Goal: Information Seeking & Learning: Learn about a topic

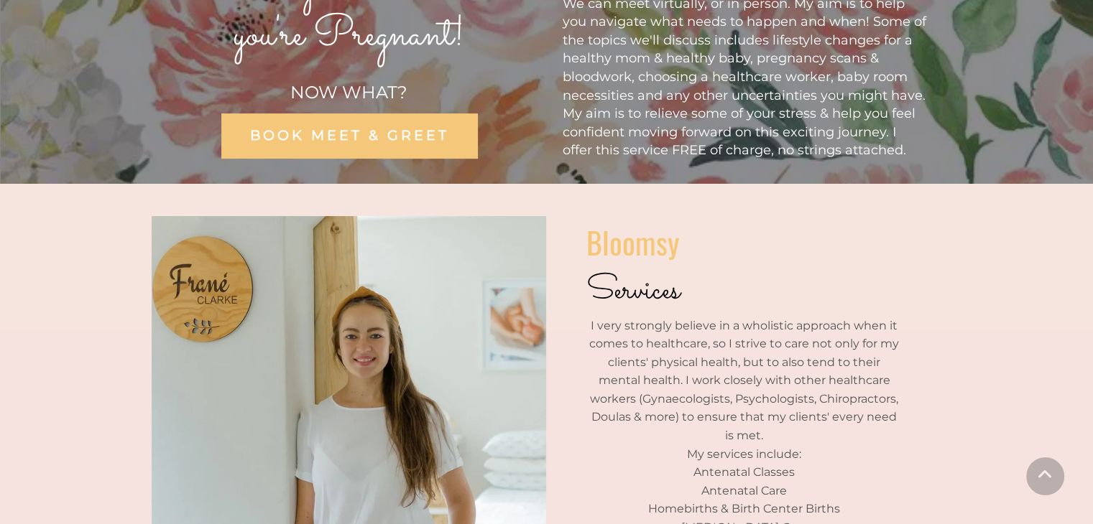
scroll to position [145, 0]
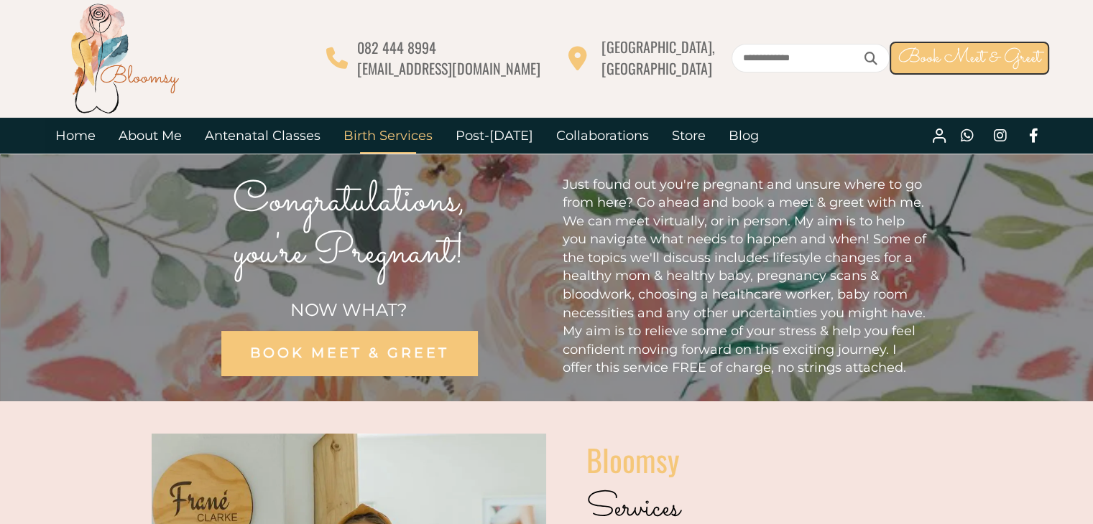
click at [390, 127] on link "Birth Services" at bounding box center [388, 136] width 112 height 36
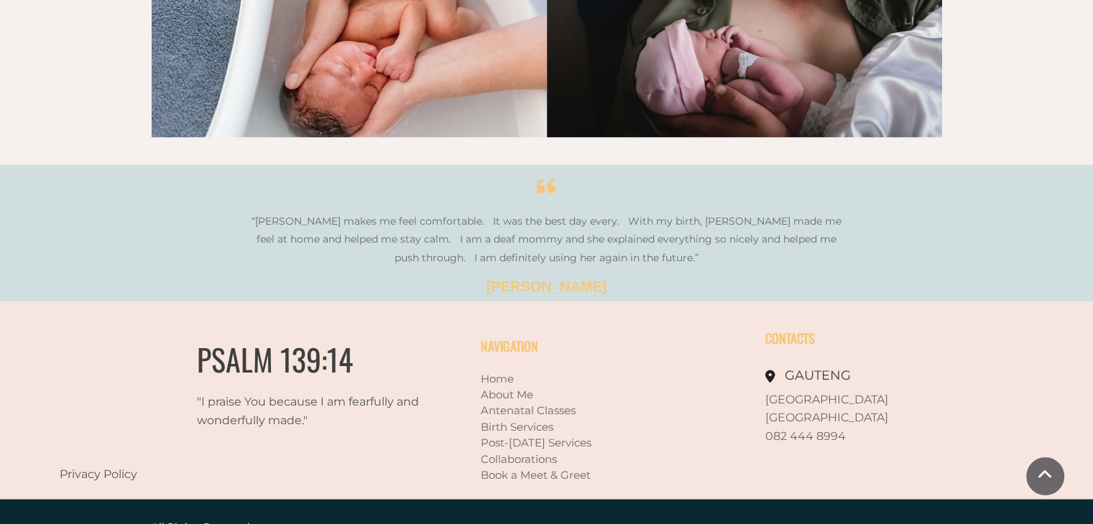
scroll to position [2549, 0]
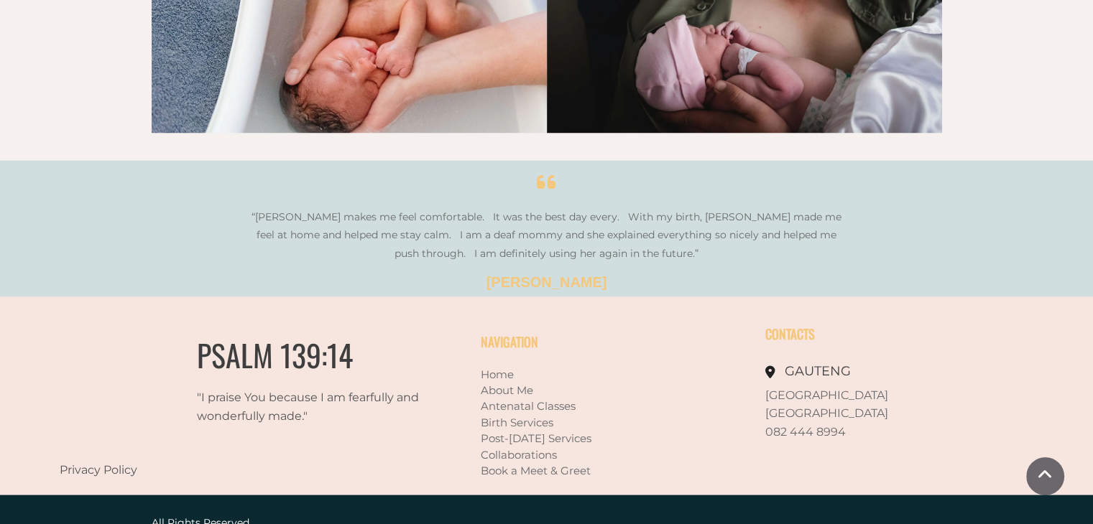
click at [511, 383] on link "About Me" at bounding box center [507, 390] width 52 height 14
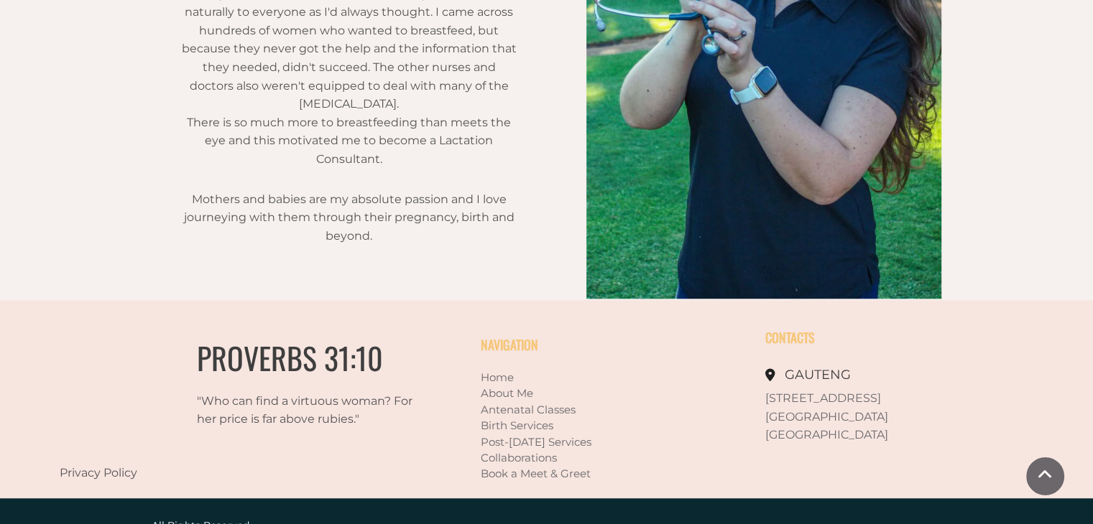
scroll to position [1144, 0]
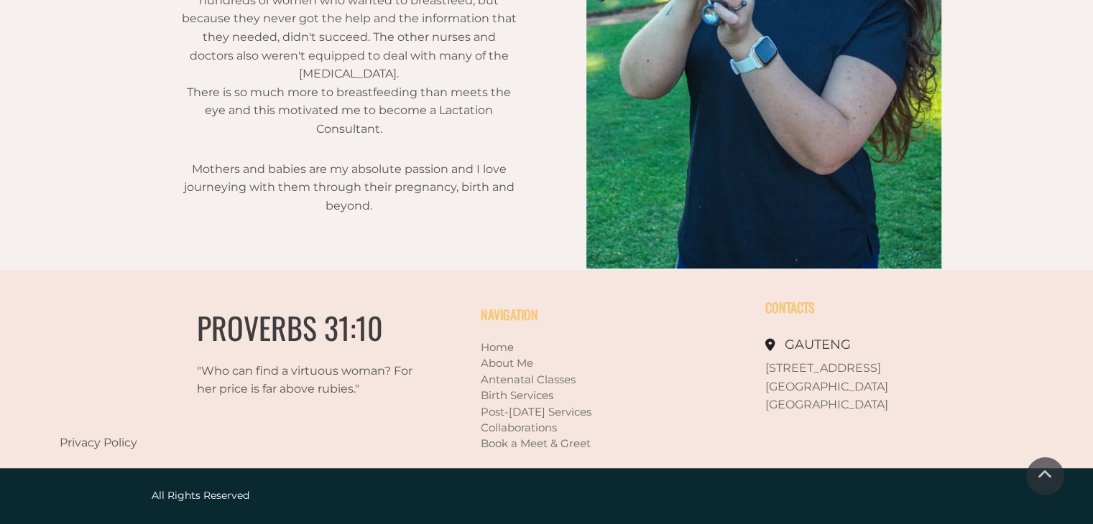
click at [514, 394] on link "Birth Services" at bounding box center [517, 396] width 73 height 14
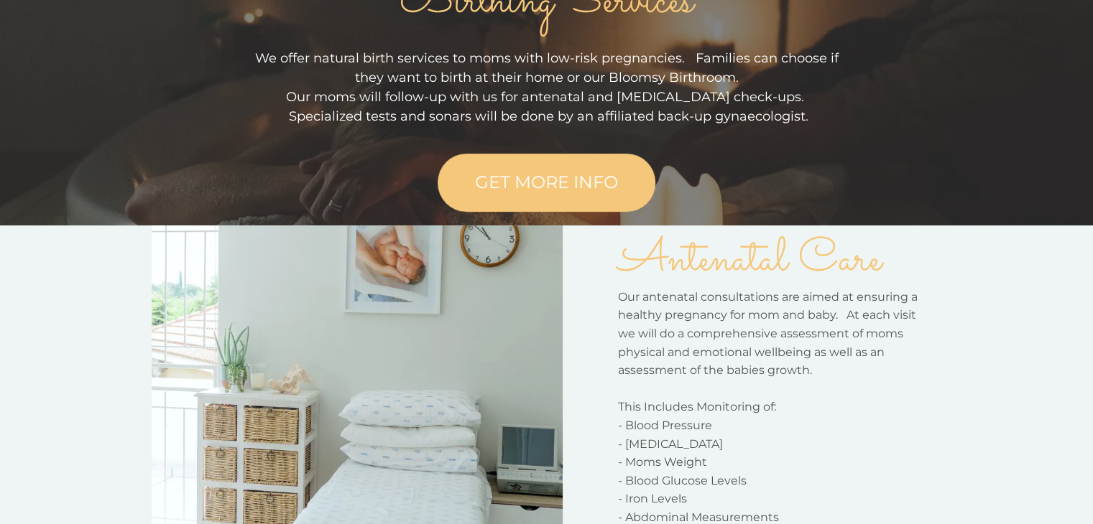
scroll to position [221, 0]
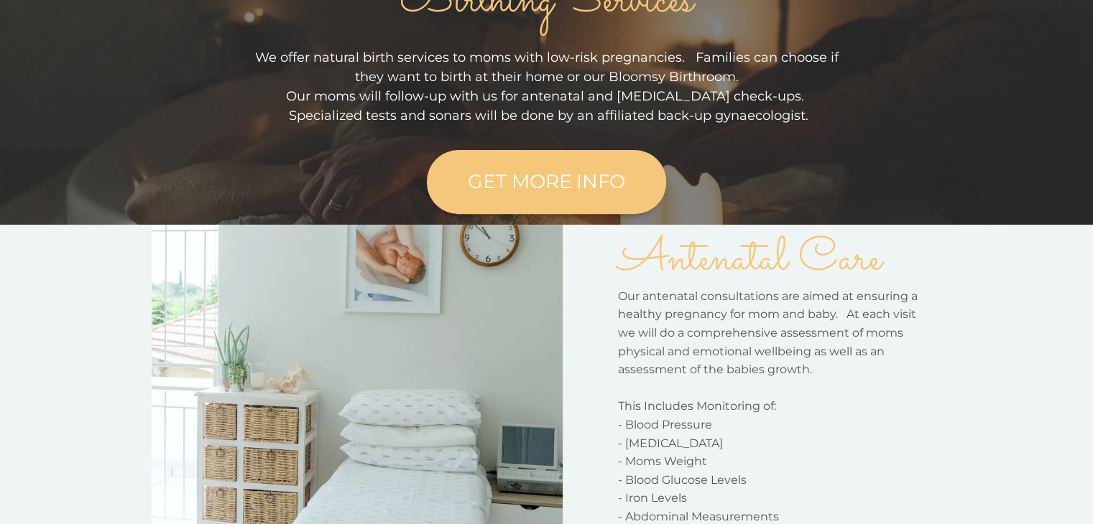
click at [497, 196] on link "GET MORE INFO" at bounding box center [546, 182] width 239 height 64
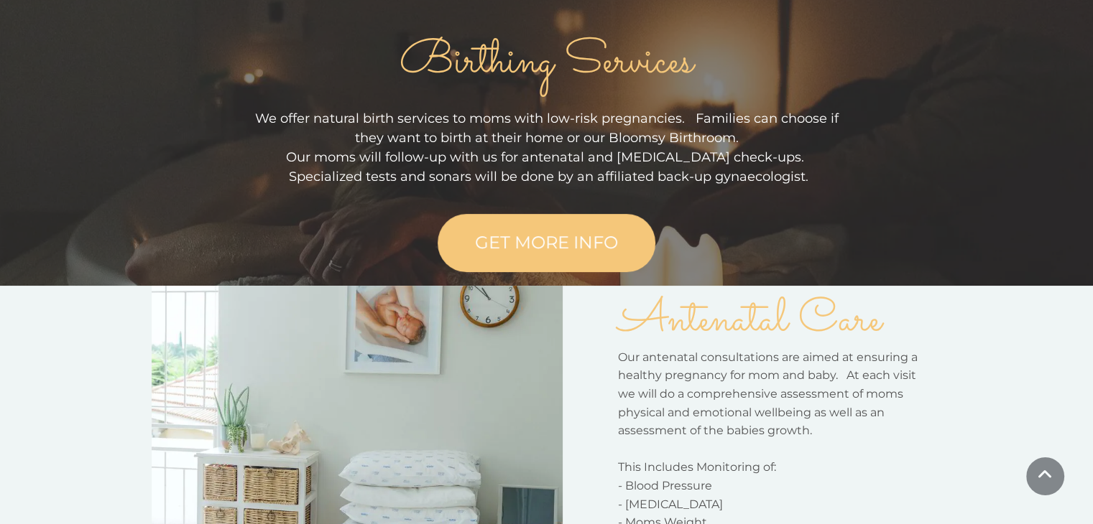
scroll to position [0, 0]
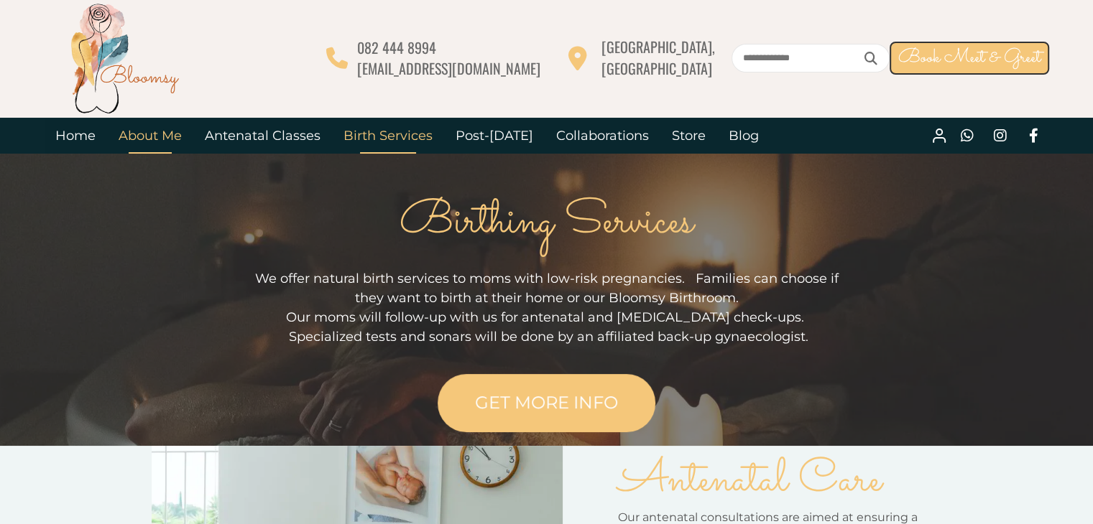
click at [126, 144] on link "About Me" at bounding box center [150, 136] width 86 height 36
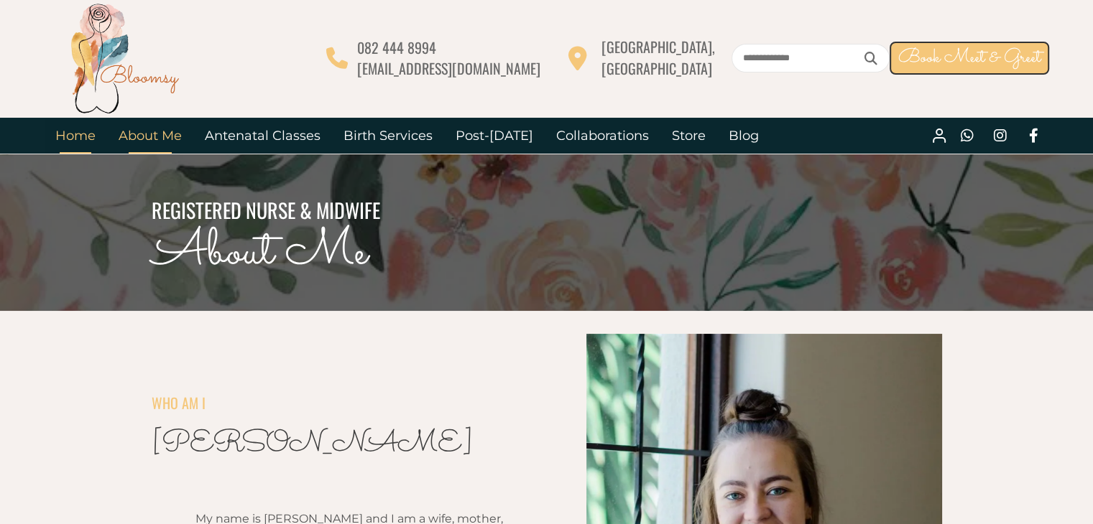
click at [75, 145] on link "Home" at bounding box center [75, 136] width 63 height 36
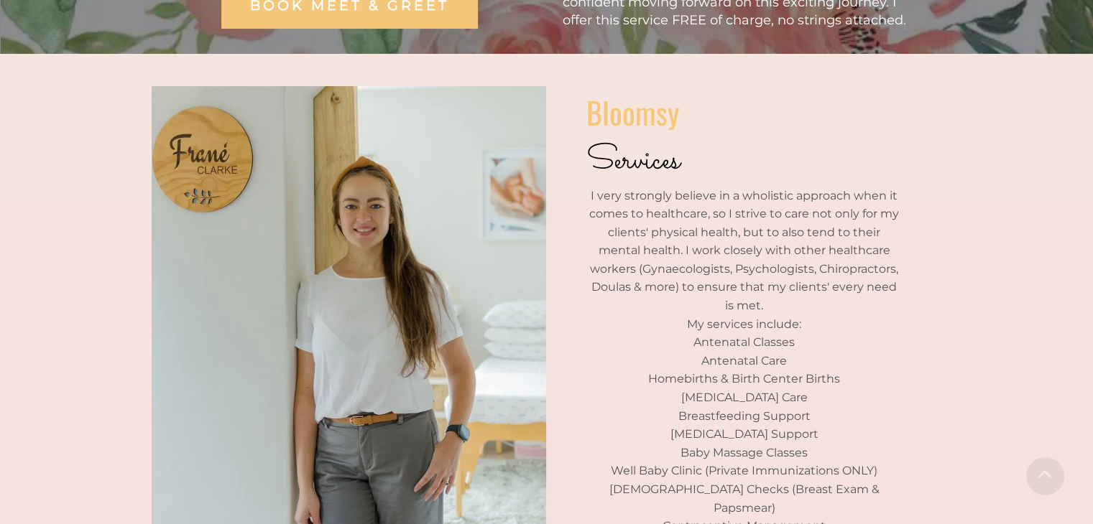
scroll to position [345, 0]
